Goal: Contribute content: Contribute content

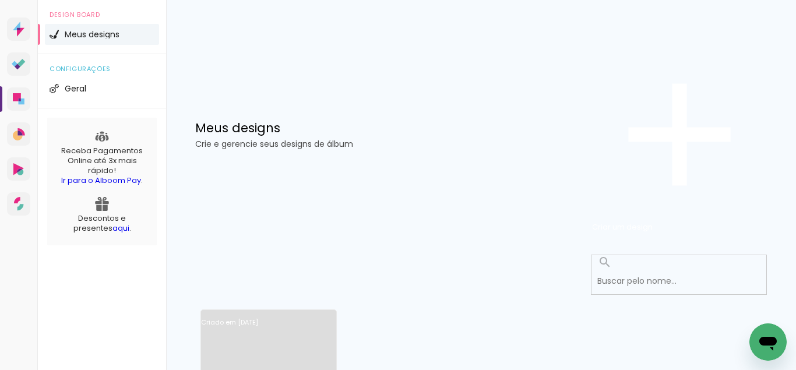
click at [246, 305] on link "Criado em [DATE]" at bounding box center [268, 338] width 135 height 66
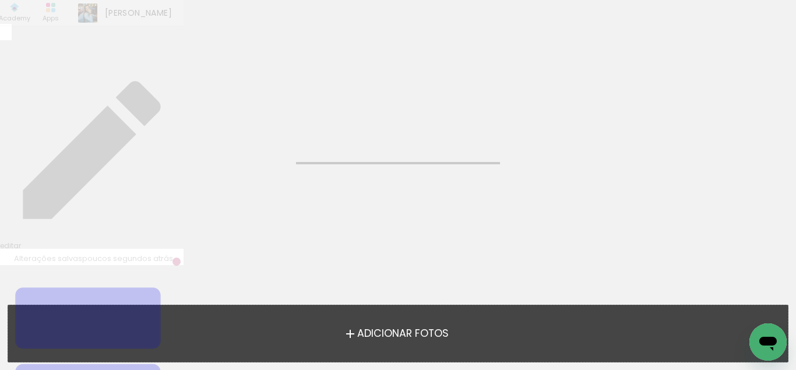
click at [413, 335] on span "Adicionar Fotos" at bounding box center [402, 334] width 91 height 10
click at [0, 0] on input "file" at bounding box center [0, 0] width 0 height 0
click at [393, 332] on span "Adicionar Fotos" at bounding box center [402, 334] width 91 height 10
click at [0, 0] on input "file" at bounding box center [0, 0] width 0 height 0
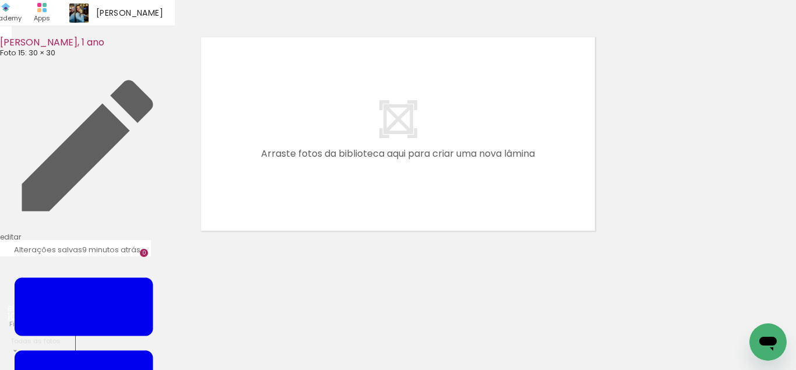
scroll to position [0, 903]
